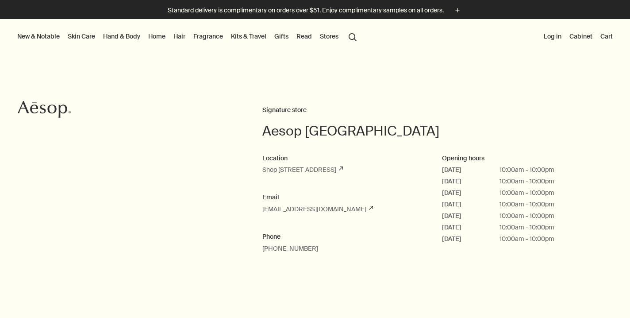
click at [334, 38] on button "Stores" at bounding box center [329, 37] width 22 height 12
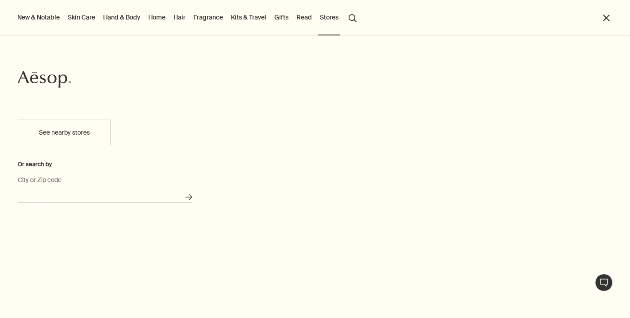
click at [128, 190] on input "City or Zip code" at bounding box center [105, 196] width 175 height 14
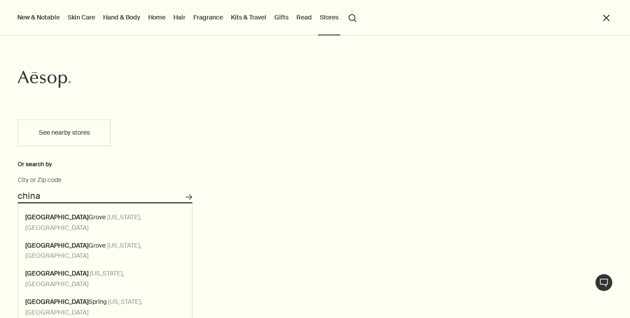
click at [189, 197] on button "Search for stores" at bounding box center [189, 197] width 15 height 15
click at [127, 197] on input "China Grove, Texas, USA" at bounding box center [105, 196] width 175 height 14
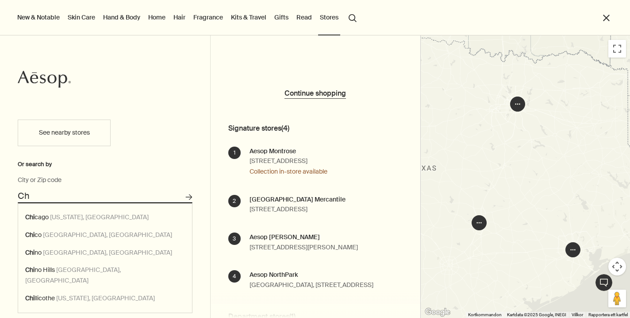
type input "C"
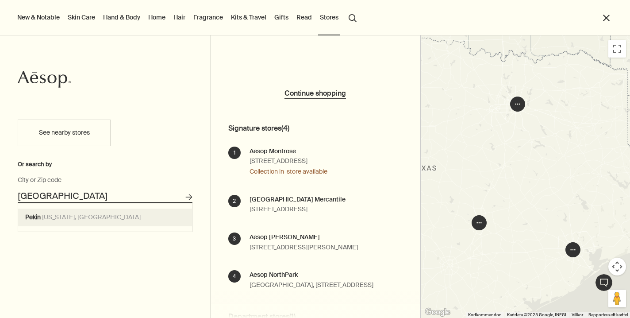
click at [189, 197] on button "Search for stores" at bounding box center [189, 197] width 15 height 15
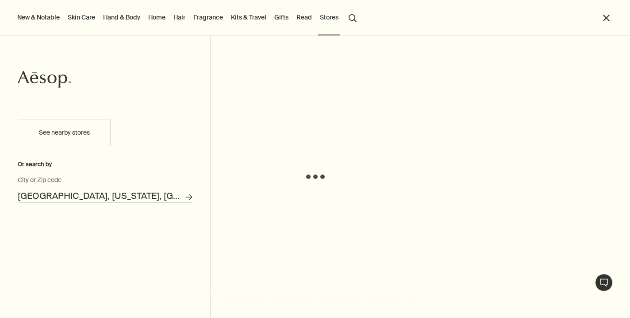
click at [52, 192] on input "Pekin, Illinois, USA" at bounding box center [105, 196] width 175 height 14
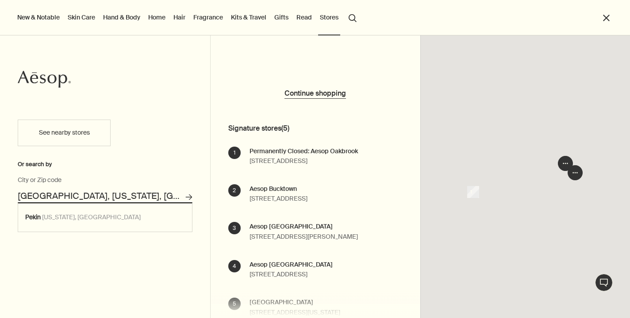
click at [52, 192] on input "Pekin, Illinois, USA" at bounding box center [105, 196] width 175 height 14
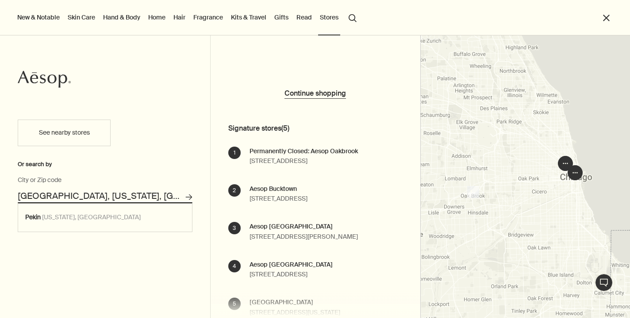
click at [52, 192] on input "Pekin, Illinois, USA" at bounding box center [105, 196] width 175 height 14
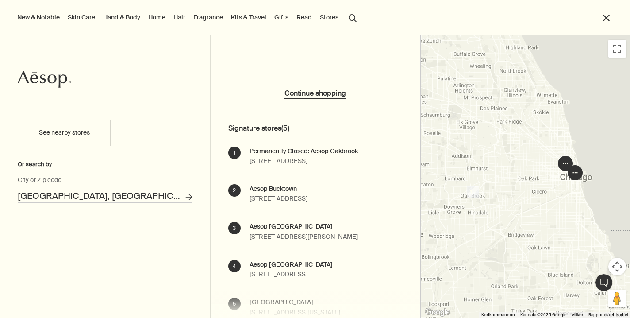
click at [189, 197] on button "Search for stores" at bounding box center [189, 197] width 15 height 15
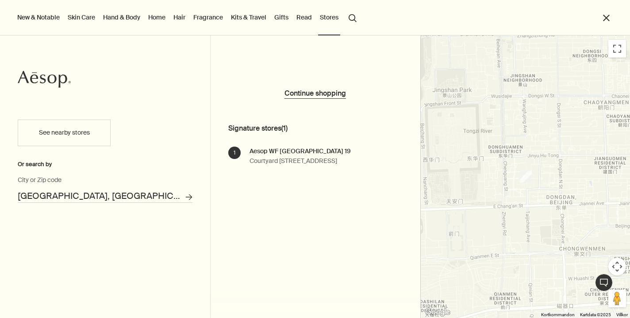
click at [620, 48] on div "New & Notable Skin Care Hand & Body Home Hair Fragrance Kits & Travel Gifts Rea…" at bounding box center [315, 36] width 630 height 35
click at [617, 51] on div "New & Notable Skin Care Hand & Body Home Hair Fragrance Kits & Travel Gifts Rea…" at bounding box center [315, 36] width 630 height 35
click at [108, 197] on input "Beijing, Peking, China" at bounding box center [105, 196] width 175 height 14
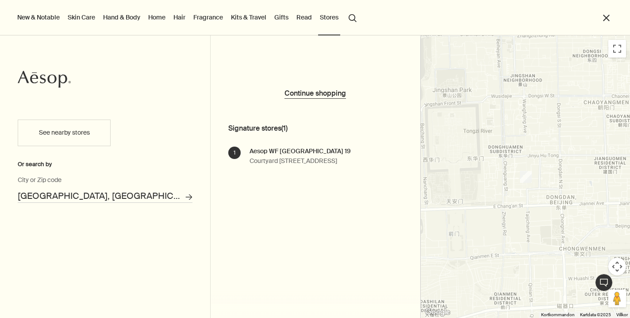
click at [189, 197] on button "Search for stores" at bounding box center [189, 197] width 15 height 15
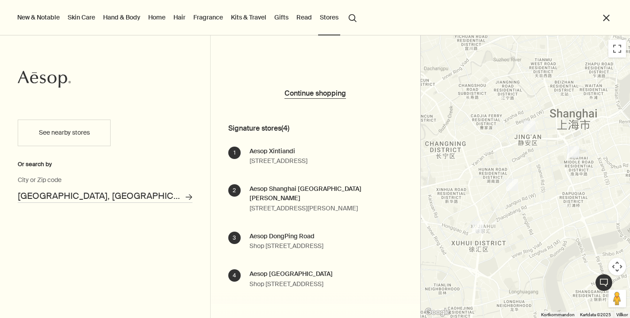
click at [59, 195] on input "Shanghai, China" at bounding box center [105, 196] width 175 height 14
click at [189, 197] on button "Search for stores" at bounding box center [189, 197] width 15 height 15
type input "Xi'An, Shaanxi, China"
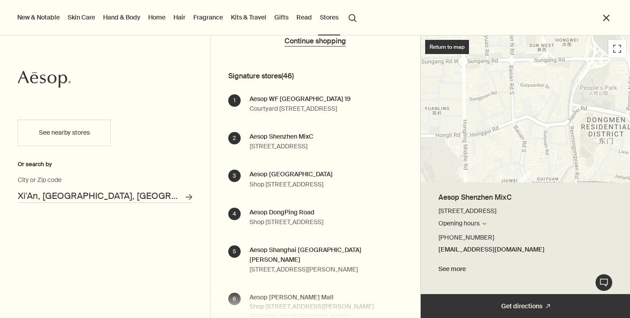
scroll to position [58, 0]
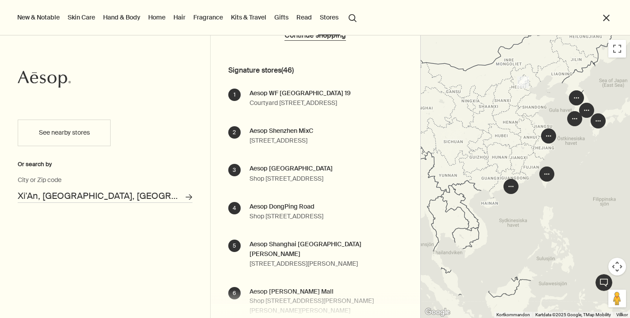
drag, startPoint x: 486, startPoint y: 174, endPoint x: 518, endPoint y: 132, distance: 52.8
click at [518, 132] on div at bounding box center [526, 176] width 210 height 282
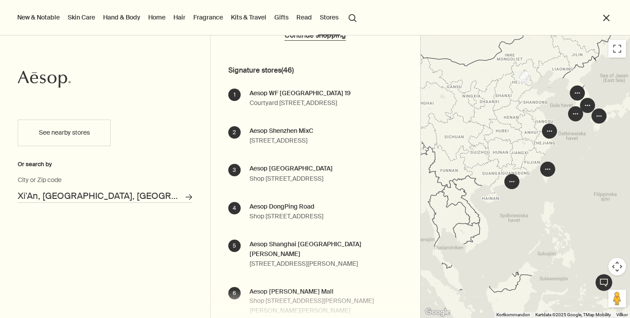
click at [529, 158] on div at bounding box center [526, 176] width 210 height 282
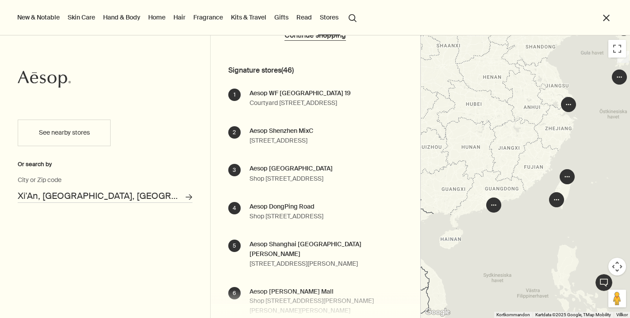
drag, startPoint x: 529, startPoint y: 130, endPoint x: 509, endPoint y: 130, distance: 19.5
click at [509, 130] on div at bounding box center [526, 176] width 210 height 282
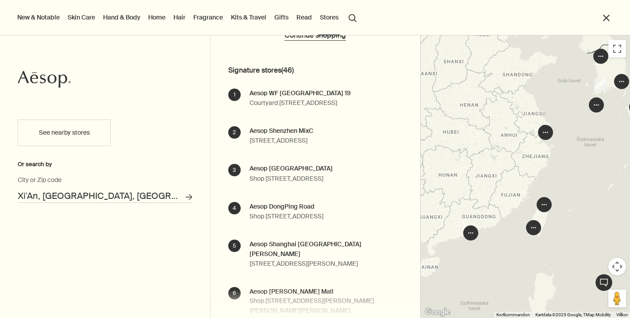
drag, startPoint x: 512, startPoint y: 137, endPoint x: 513, endPoint y: 174, distance: 37.2
click at [513, 174] on div at bounding box center [526, 176] width 210 height 282
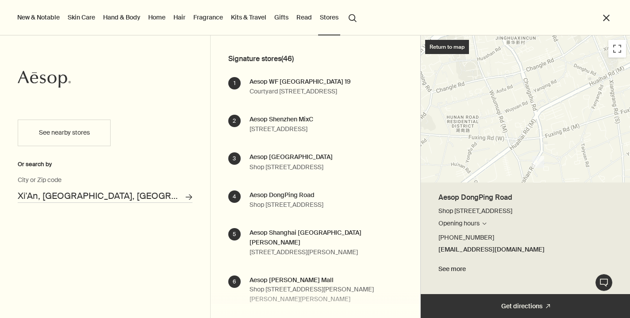
scroll to position [72, 0]
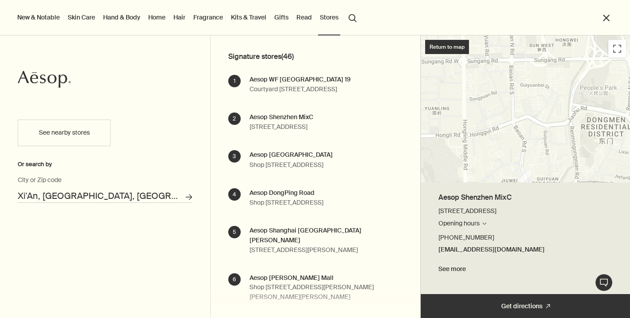
drag, startPoint x: 514, startPoint y: 97, endPoint x: 514, endPoint y: 232, distance: 134.1
click at [514, 227] on div "Return to map Aesop Shenzhen MixC T126, T233, No. 1881 South Baoan Road, Luohu …" at bounding box center [526, 176] width 210 height 282
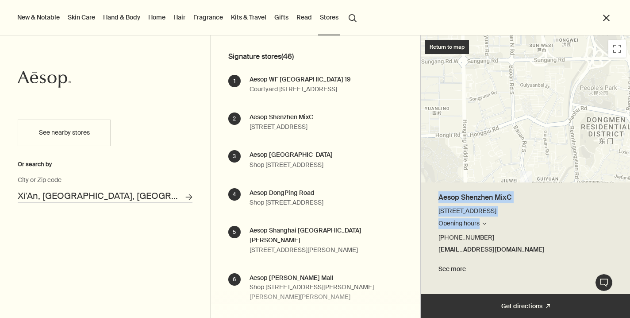
click at [531, 131] on div at bounding box center [526, 108] width 210 height 147
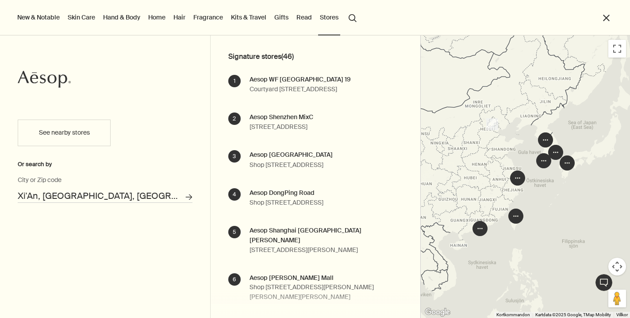
click at [493, 123] on img "1" at bounding box center [493, 124] width 12 height 12
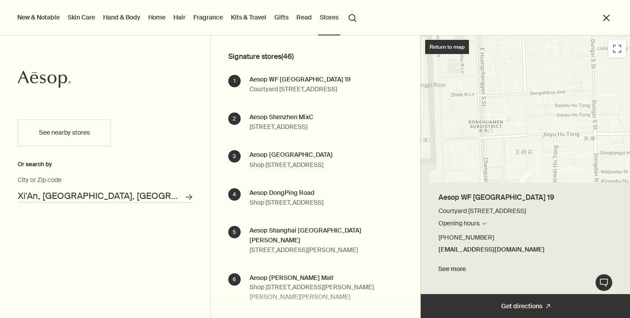
click at [478, 221] on button "Opening hours Search for stores" at bounding box center [463, 223] width 49 height 11
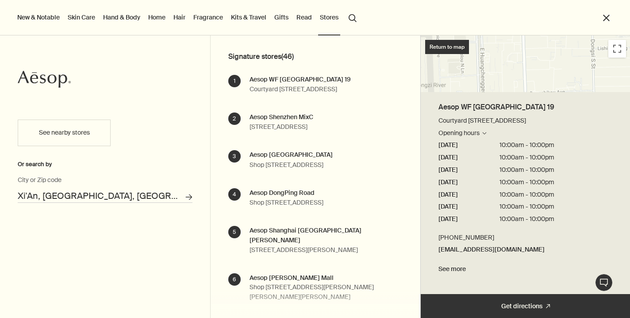
click at [559, 65] on div at bounding box center [526, 63] width 210 height 57
click at [615, 49] on div "New & Notable Skin Care Hand & Body Home Hair Fragrance Kits & Travel Gifts Rea…" at bounding box center [315, 36] width 630 height 35
click at [454, 267] on link "See more" at bounding box center [526, 269] width 174 height 11
click at [463, 270] on link "See more" at bounding box center [526, 269] width 174 height 11
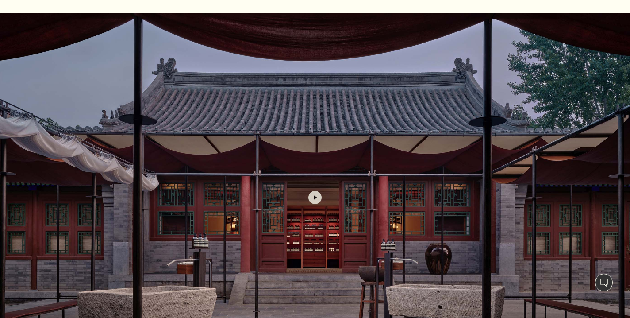
scroll to position [313, 0]
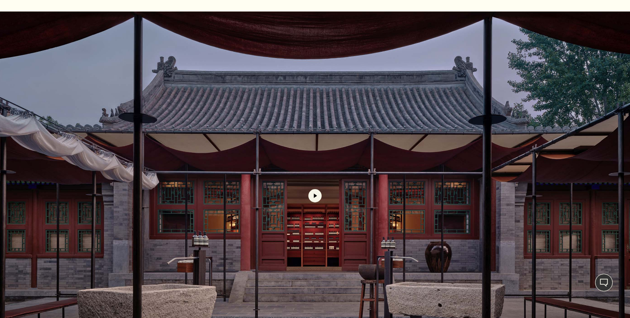
click at [316, 193] on button "play" at bounding box center [315, 195] width 13 height 13
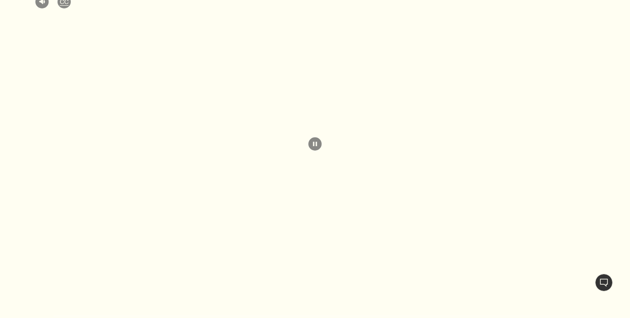
scroll to position [366, 0]
click at [605, 278] on button "Live Assistance" at bounding box center [604, 283] width 18 height 18
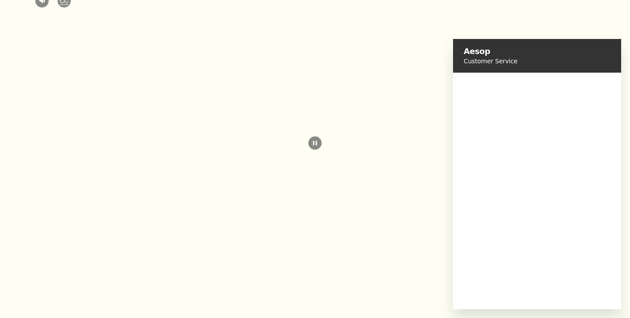
scroll to position [0, 0]
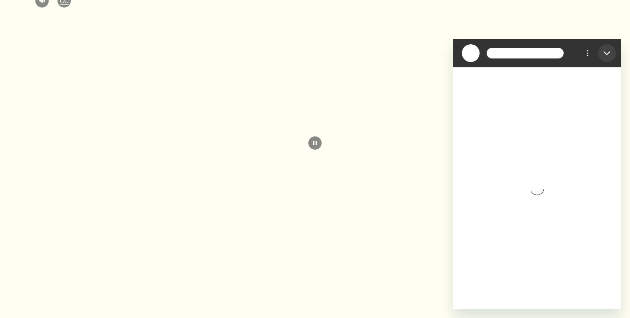
click at [609, 51] on icon "Stäng" at bounding box center [607, 53] width 7 height 7
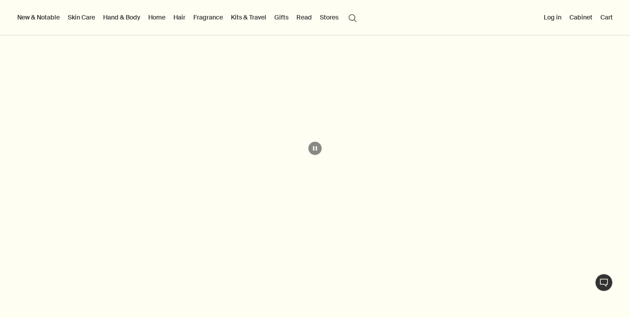
scroll to position [360, 0]
click at [101, 182] on video at bounding box center [315, 149] width 630 height 368
click at [63, 92] on button "CC" at bounding box center [64, 91] width 13 height 13
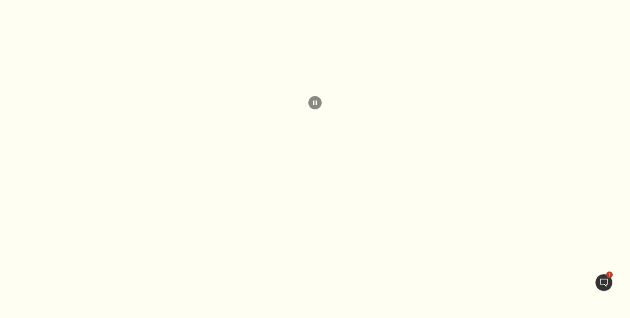
scroll to position [407, 0]
click at [364, 278] on video at bounding box center [315, 102] width 630 height 368
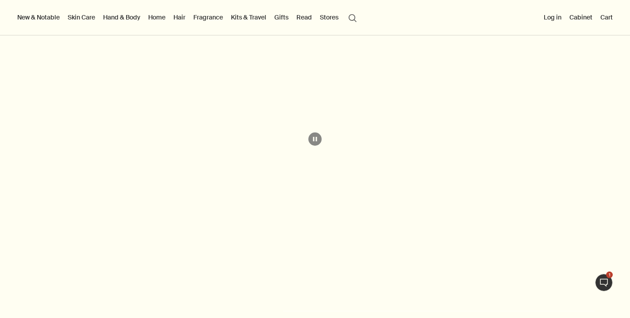
scroll to position [225, 0]
click at [63, 143] on button "CC" at bounding box center [64, 141] width 13 height 13
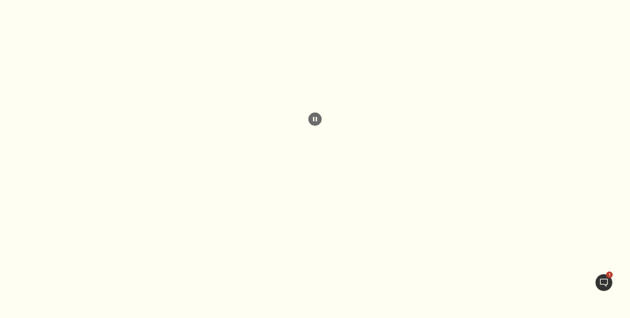
click at [315, 117] on button "pause" at bounding box center [315, 118] width 13 height 13
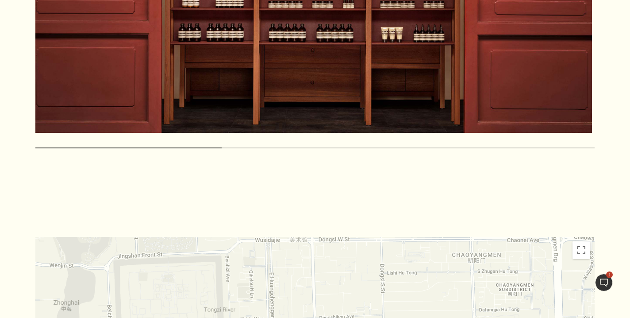
scroll to position [2074, 0]
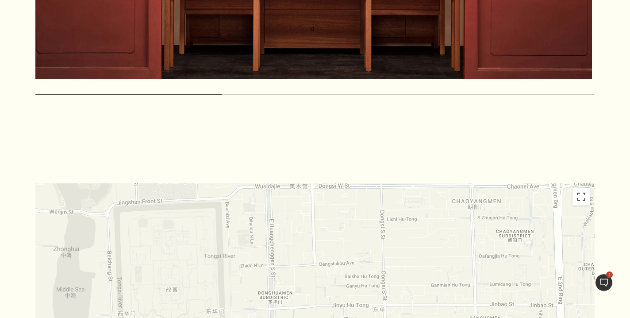
click at [580, 188] on button "Aktivera och inaktivera helskärmsvy" at bounding box center [582, 197] width 18 height 18
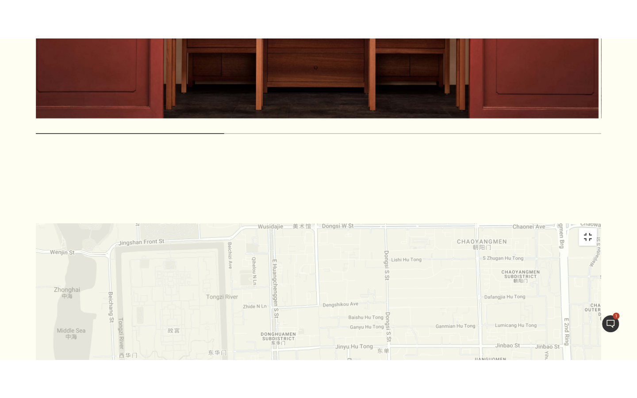
scroll to position [0, 0]
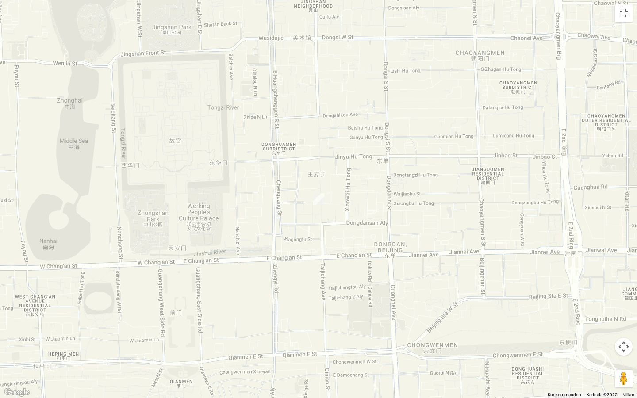
drag, startPoint x: 624, startPoint y: 346, endPoint x: 570, endPoint y: 256, distance: 105.1
click at [570, 257] on div "1 Kortkommandon Kartdata Kartdata ©2025 Kartdata ©2025 200 m Klicka för att väx…" at bounding box center [318, 199] width 637 height 398
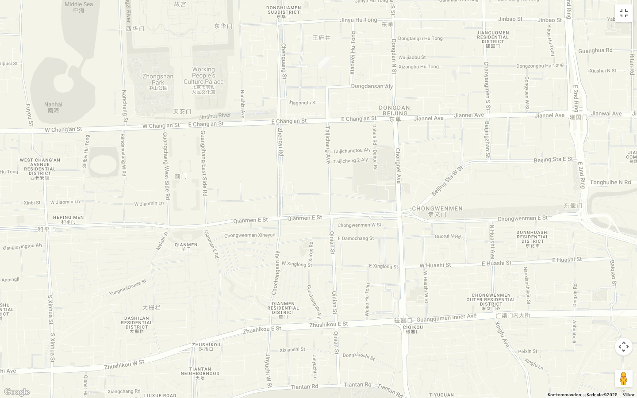
drag, startPoint x: 526, startPoint y: 290, endPoint x: 559, endPoint y: 260, distance: 44.2
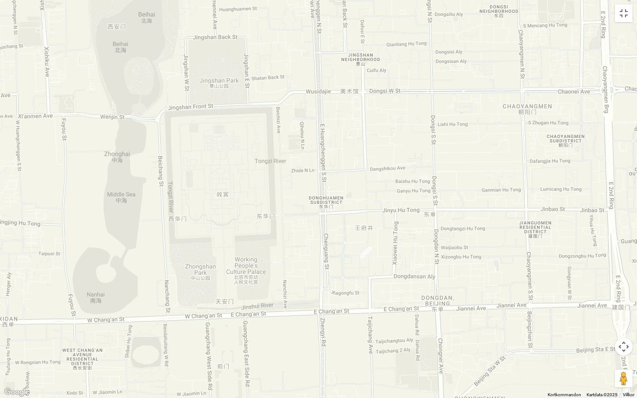
click at [367, 258] on img "Aesop WF CENTRAL House 19" at bounding box center [366, 253] width 12 height 12
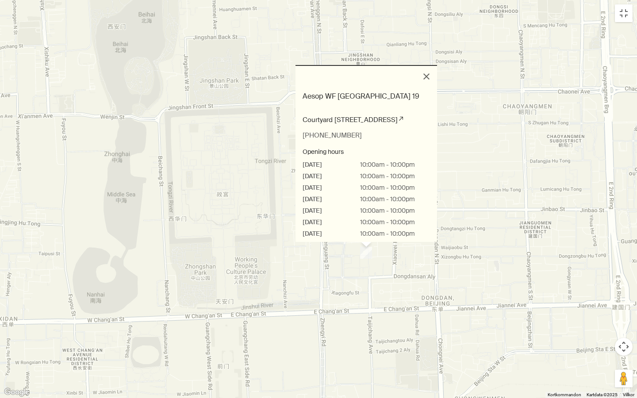
click at [408, 291] on div "Aesop WF CENTRAL House 19 Courtyard 1, House 19, West end of WF Central, No. 26…" at bounding box center [318, 199] width 637 height 398
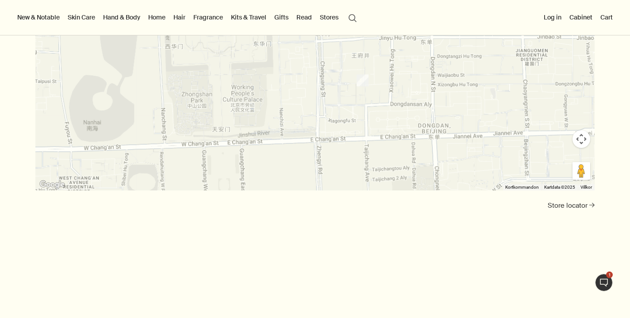
scroll to position [2359, 0]
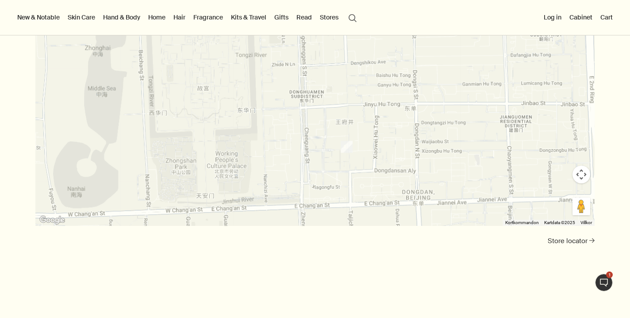
drag, startPoint x: 386, startPoint y: 116, endPoint x: 367, endPoint y: 152, distance: 39.8
click at [368, 152] on div at bounding box center [315, 62] width 560 height 328
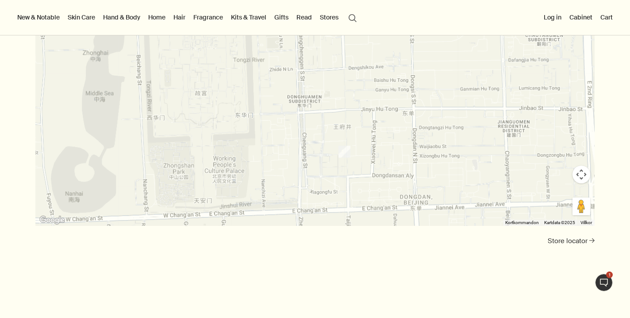
click at [358, 167] on div at bounding box center [315, 62] width 560 height 328
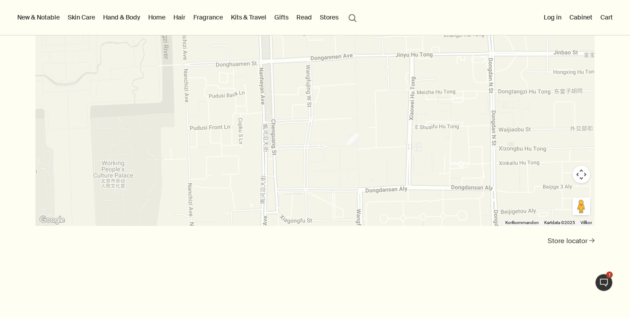
drag, startPoint x: 350, startPoint y: 158, endPoint x: 372, endPoint y: 174, distance: 27.3
click at [372, 174] on div at bounding box center [315, 62] width 560 height 328
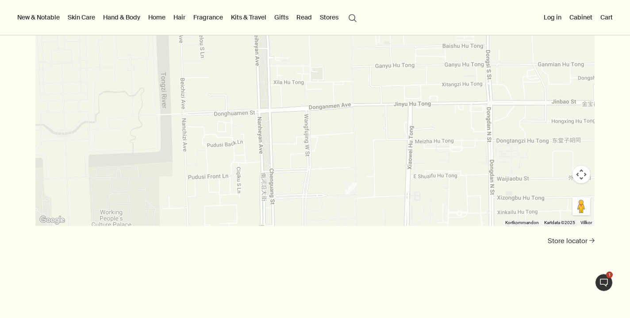
drag, startPoint x: 379, startPoint y: 143, endPoint x: 371, endPoint y: 217, distance: 75.2
click at [371, 217] on div "← Flytta åt vänster → Flytta åt höger ↑ Flytta uppåt ↓ Flytta nedåt + Zooma in …" at bounding box center [315, 77] width 560 height 358
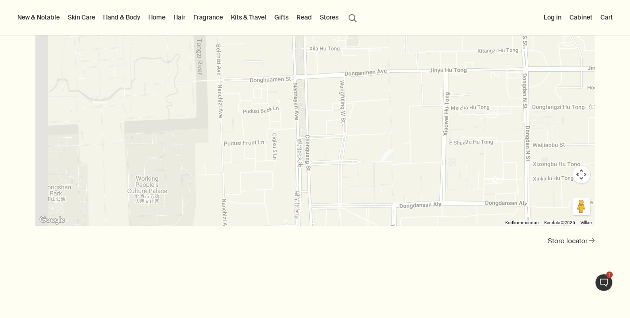
drag, startPoint x: 362, startPoint y: 166, endPoint x: 422, endPoint y: 107, distance: 84.5
click at [422, 107] on div at bounding box center [315, 62] width 560 height 328
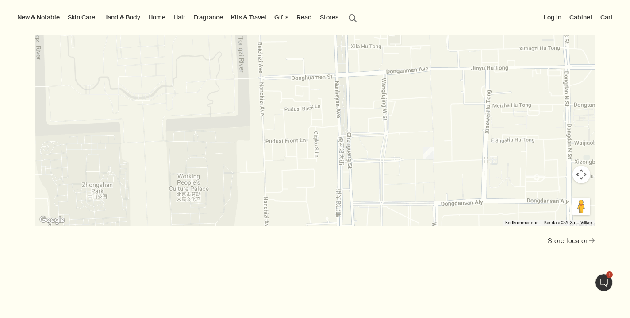
drag, startPoint x: 421, startPoint y: 119, endPoint x: 412, endPoint y: 112, distance: 11.3
click at [412, 112] on div at bounding box center [315, 62] width 560 height 328
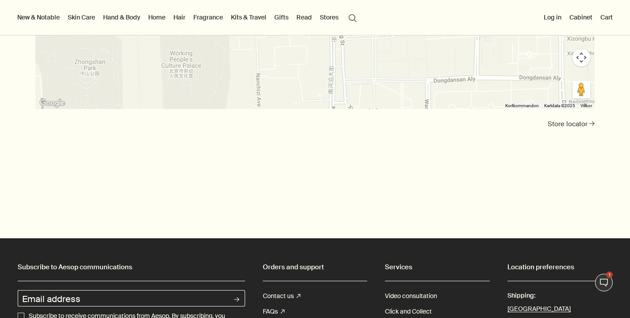
scroll to position [2372, 0]
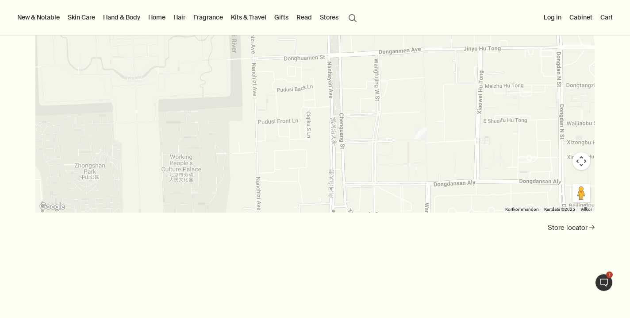
click at [582, 152] on button "Kamerakontroller för kartor" at bounding box center [582, 161] width 18 height 18
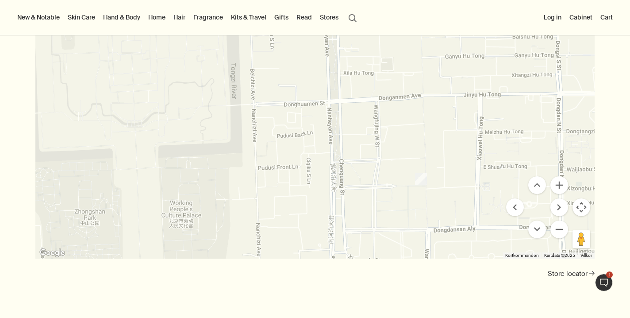
scroll to position [2226, 0]
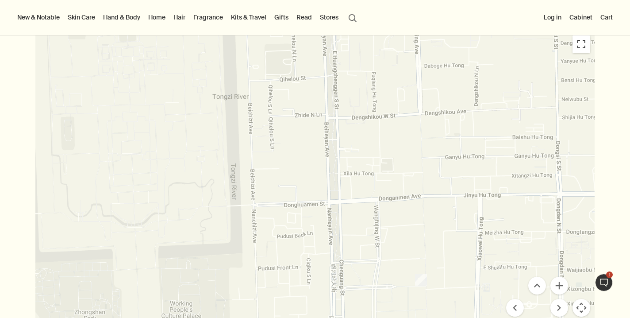
click at [584, 39] on button "Aktivera och inaktivera helskärmsvy" at bounding box center [582, 44] width 18 height 18
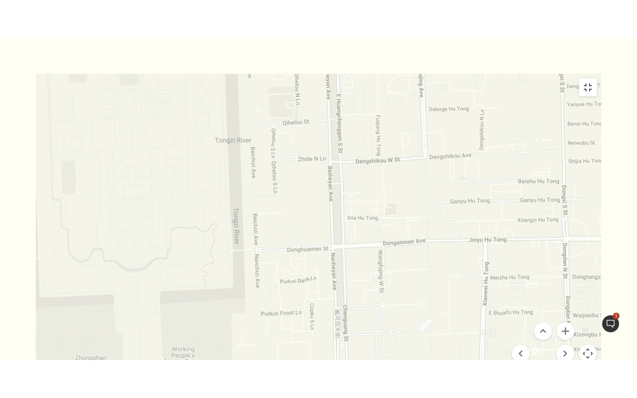
scroll to position [0, 0]
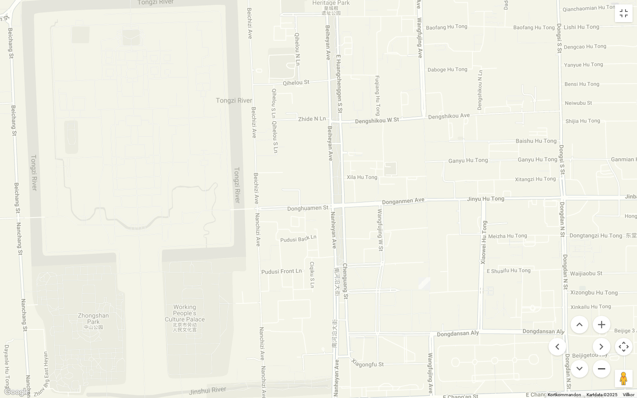
click at [599, 317] on button "Zooma ut" at bounding box center [602, 369] width 18 height 18
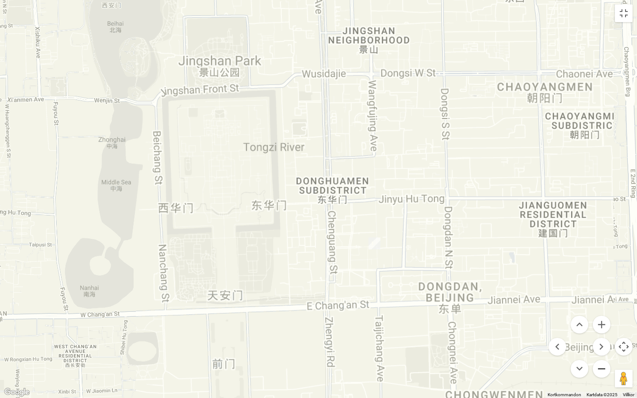
click at [599, 317] on button "Zooma ut" at bounding box center [602, 369] width 18 height 18
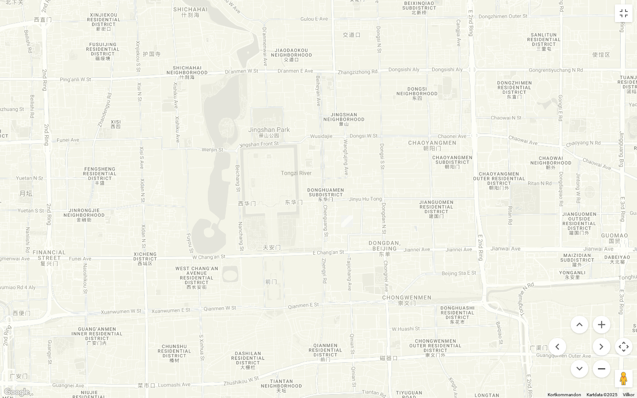
click at [599, 317] on button "Zooma ut" at bounding box center [602, 369] width 18 height 18
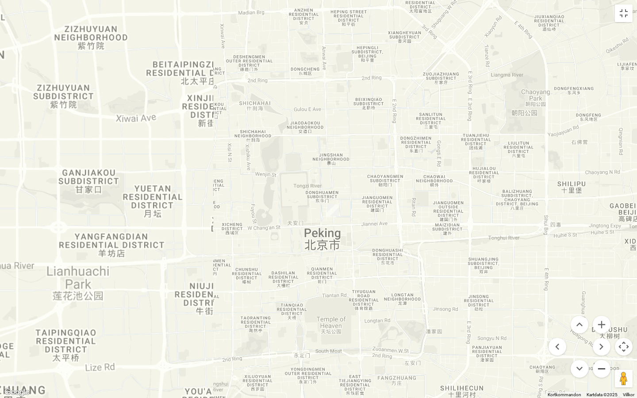
click at [599, 317] on button "Zooma ut" at bounding box center [602, 369] width 18 height 18
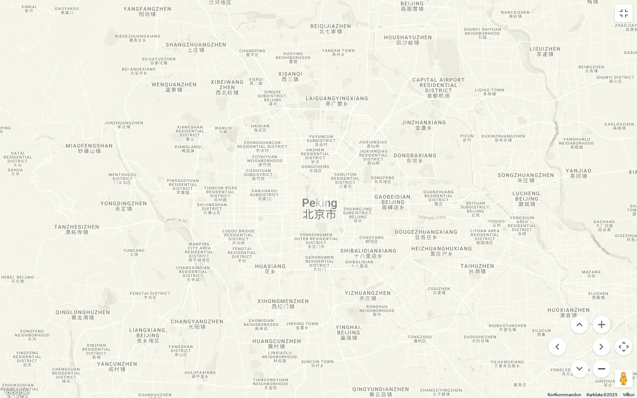
click at [599, 317] on button "Zooma ut" at bounding box center [602, 369] width 18 height 18
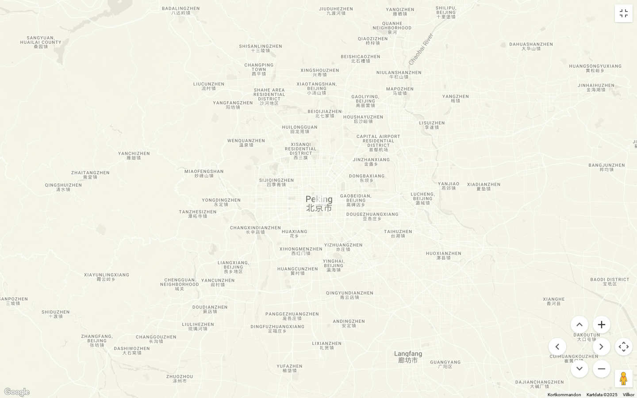
click at [604, 317] on button "Zooma in" at bounding box center [602, 325] width 18 height 18
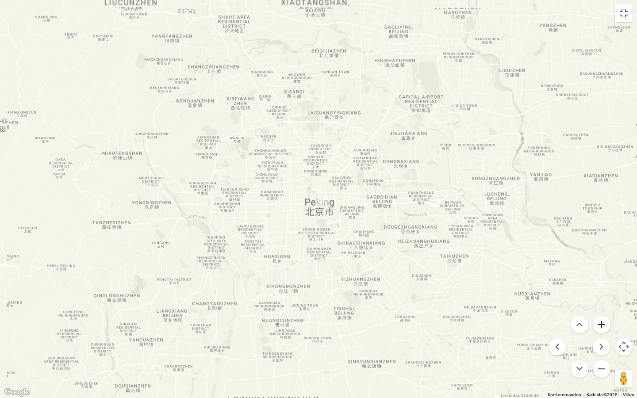
click at [604, 317] on button "Zooma in" at bounding box center [602, 325] width 18 height 18
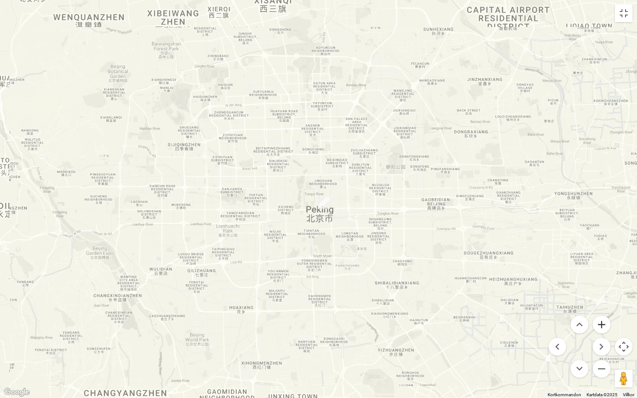
click at [604, 317] on button "Zooma in" at bounding box center [602, 325] width 18 height 18
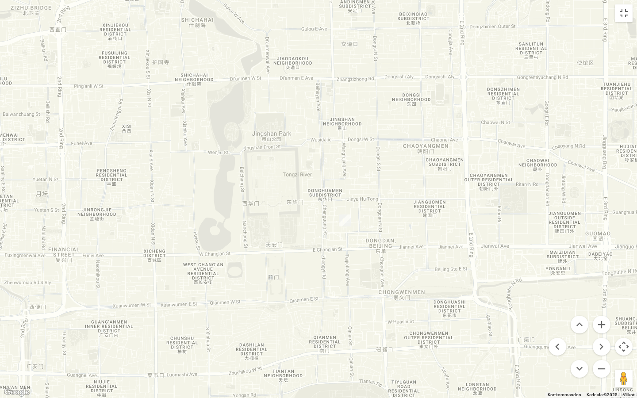
click at [346, 224] on img "Aesop WF CENTRAL House 19" at bounding box center [346, 221] width 12 height 12
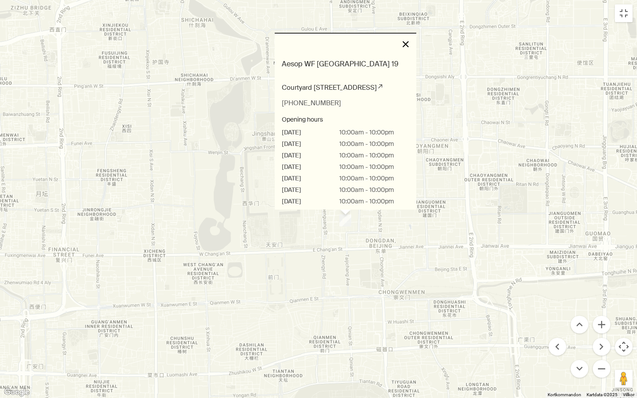
click at [402, 46] on button "Stäng" at bounding box center [405, 44] width 21 height 21
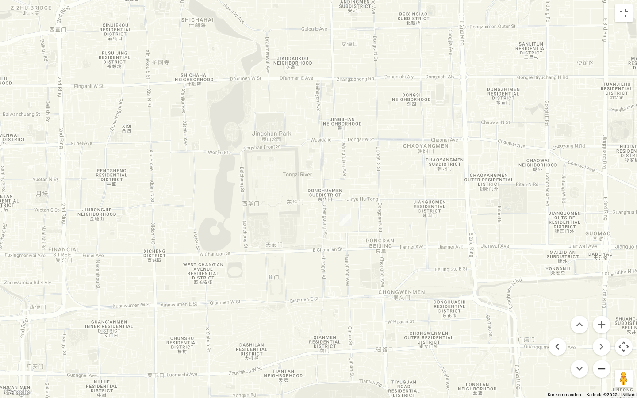
click at [599, 317] on button "Zooma ut" at bounding box center [602, 369] width 18 height 18
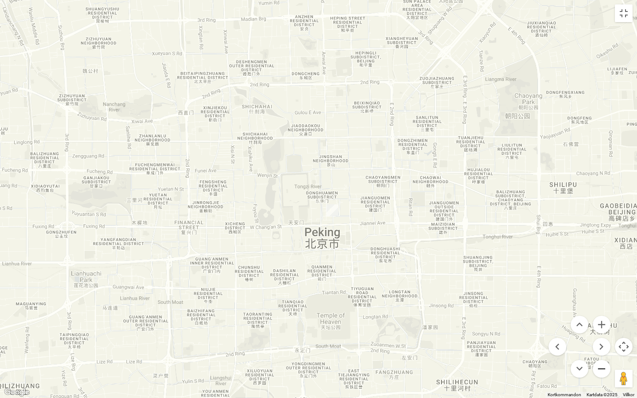
click at [599, 317] on button "Zooma ut" at bounding box center [602, 369] width 18 height 18
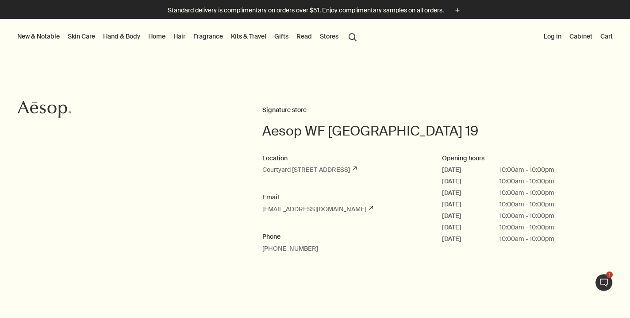
click at [331, 36] on button "Stores" at bounding box center [329, 37] width 22 height 12
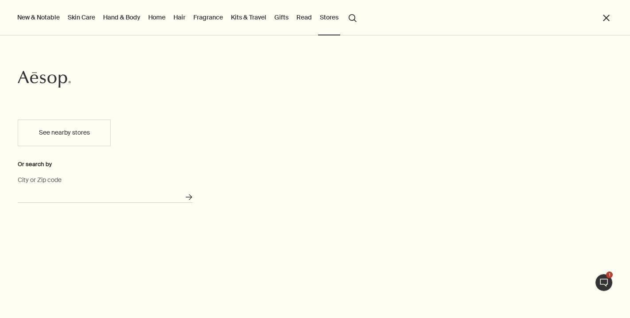
click at [76, 195] on input "City or Zip code" at bounding box center [105, 196] width 175 height 14
type input "[GEOGRAPHIC_DATA], [GEOGRAPHIC_DATA]"
click at [189, 197] on button "Search for stores" at bounding box center [189, 197] width 15 height 15
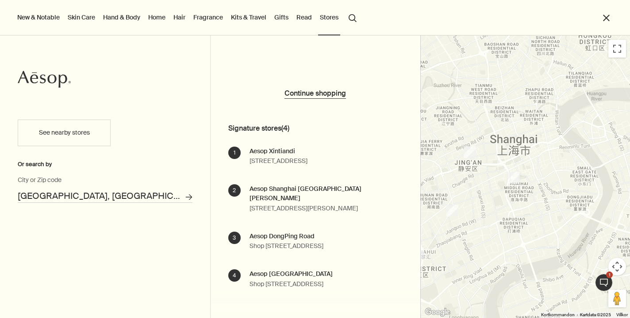
drag, startPoint x: 580, startPoint y: 200, endPoint x: 519, endPoint y: 226, distance: 66.3
click at [519, 226] on div at bounding box center [526, 176] width 210 height 282
click at [513, 174] on img "1" at bounding box center [514, 178] width 12 height 12
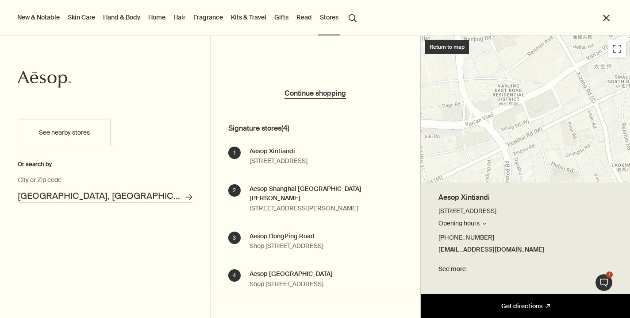
click at [500, 304] on link "Get directions Search for stores" at bounding box center [526, 306] width 210 height 24
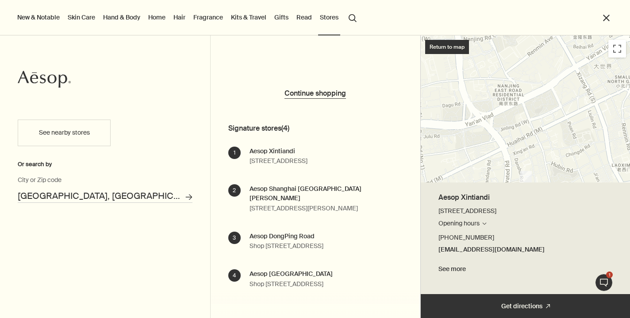
click at [528, 266] on link "See more" at bounding box center [526, 269] width 174 height 11
click at [455, 269] on link "See more" at bounding box center [526, 269] width 174 height 11
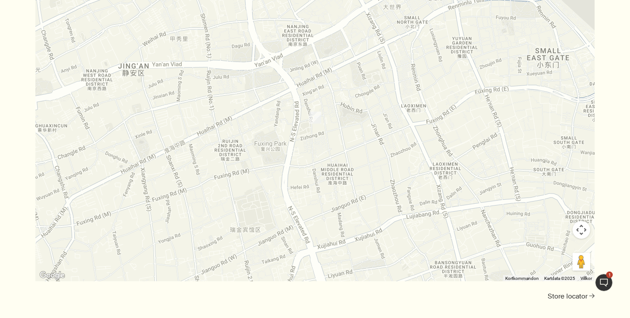
scroll to position [436, 0]
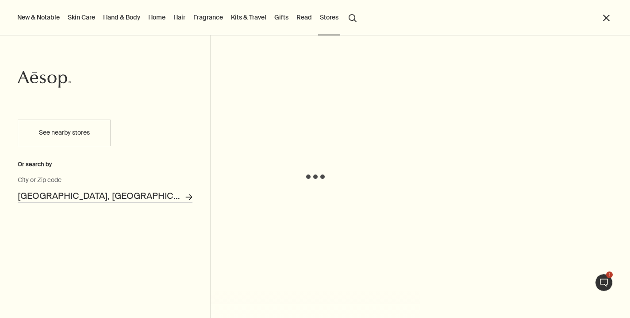
click at [186, 195] on icon "Search for stores" at bounding box center [188, 197] width 7 height 7
click at [190, 196] on icon "Search for stores" at bounding box center [188, 197] width 7 height 7
click at [131, 194] on input "[GEOGRAPHIC_DATA], [GEOGRAPHIC_DATA]" at bounding box center [105, 196] width 175 height 14
click at [301, 16] on link "Read" at bounding box center [304, 18] width 19 height 12
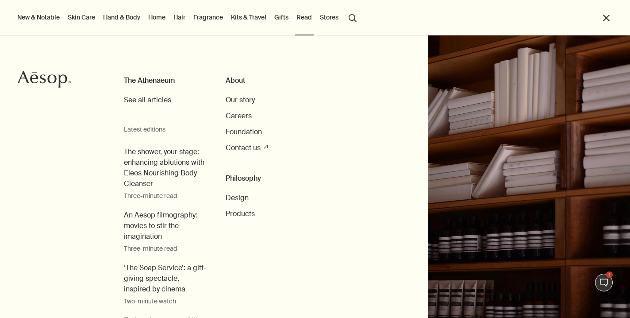
click at [322, 18] on button "Stores" at bounding box center [329, 18] width 22 height 12
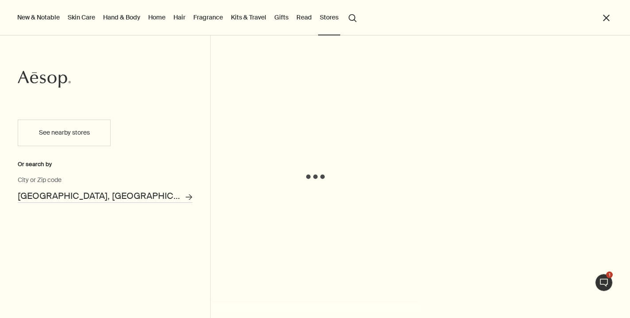
click at [322, 18] on button "Stores" at bounding box center [329, 18] width 22 height 12
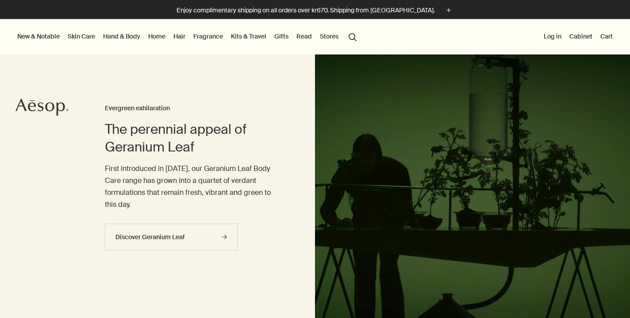
click at [328, 35] on button "Stores" at bounding box center [329, 37] width 22 height 12
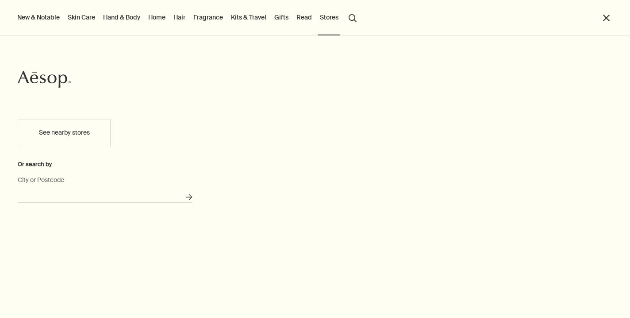
click at [112, 193] on input "City or Postcode" at bounding box center [105, 196] width 175 height 14
type input "Shanghai, China"
click at [189, 197] on button "Search for stores" at bounding box center [189, 197] width 15 height 15
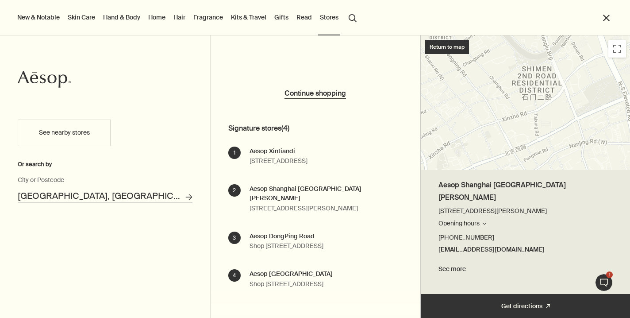
click at [310, 204] on div "Aesop Shanghai Jing’An Kerry Centre Unit N1-23, Jing’An Kerry Centre, No. 1551 …" at bounding box center [327, 199] width 154 height 30
click at [452, 269] on link "See more" at bounding box center [526, 269] width 174 height 11
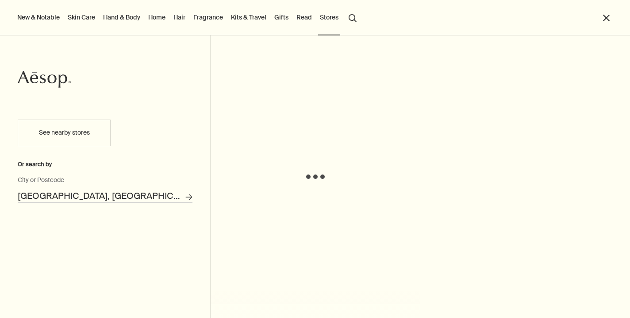
click at [146, 194] on input "[GEOGRAPHIC_DATA], [GEOGRAPHIC_DATA]" at bounding box center [105, 196] width 175 height 14
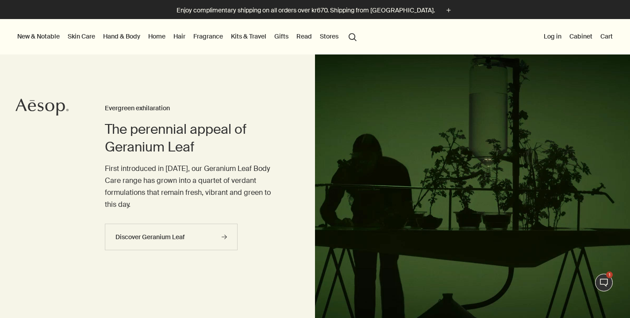
click at [330, 39] on button "Stores" at bounding box center [329, 37] width 22 height 12
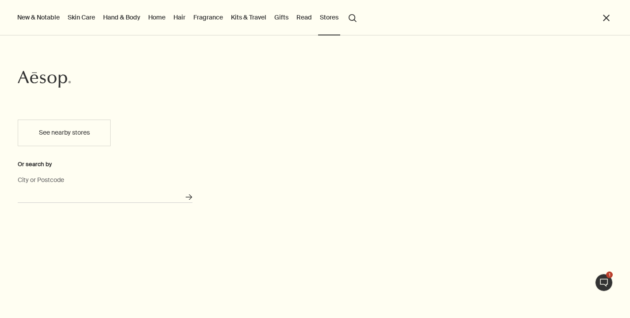
click at [71, 195] on input "City or Postcode" at bounding box center [105, 196] width 175 height 14
type input "[GEOGRAPHIC_DATA], [GEOGRAPHIC_DATA]"
click at [189, 197] on button "Search for stores" at bounding box center [189, 197] width 15 height 15
